Goal: Transaction & Acquisition: Purchase product/service

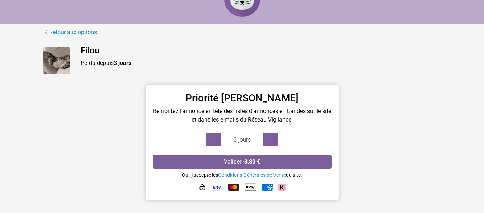
scroll to position [37, 0]
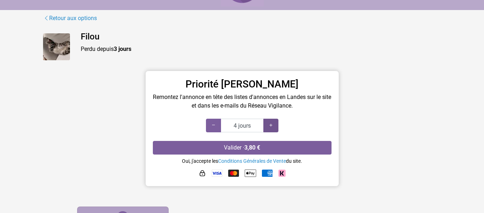
click at [270, 123] on icon at bounding box center [271, 125] width 6 height 7
type input "5 jours"
click at [270, 124] on icon at bounding box center [271, 125] width 6 height 7
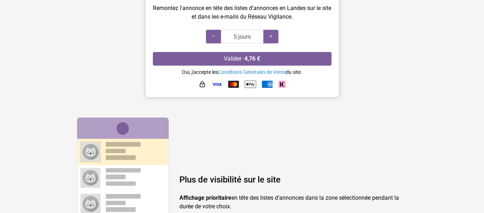
scroll to position [110, 0]
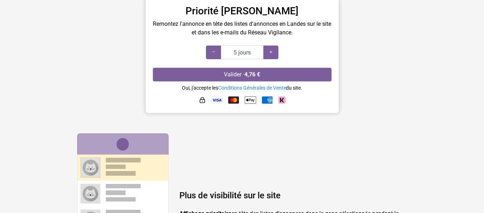
click at [231, 100] on img at bounding box center [233, 100] width 11 height 7
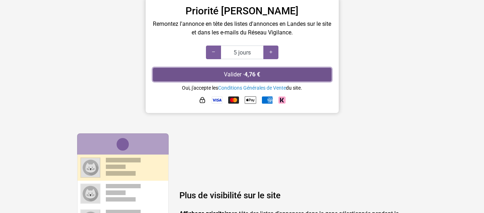
click at [235, 73] on button "Valider · 4,76 €" at bounding box center [242, 75] width 179 height 14
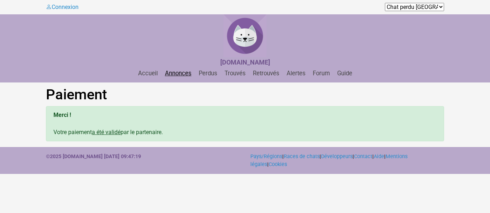
click at [178, 72] on link "Annonces" at bounding box center [178, 73] width 32 height 7
